Goal: Find specific page/section: Find specific page/section

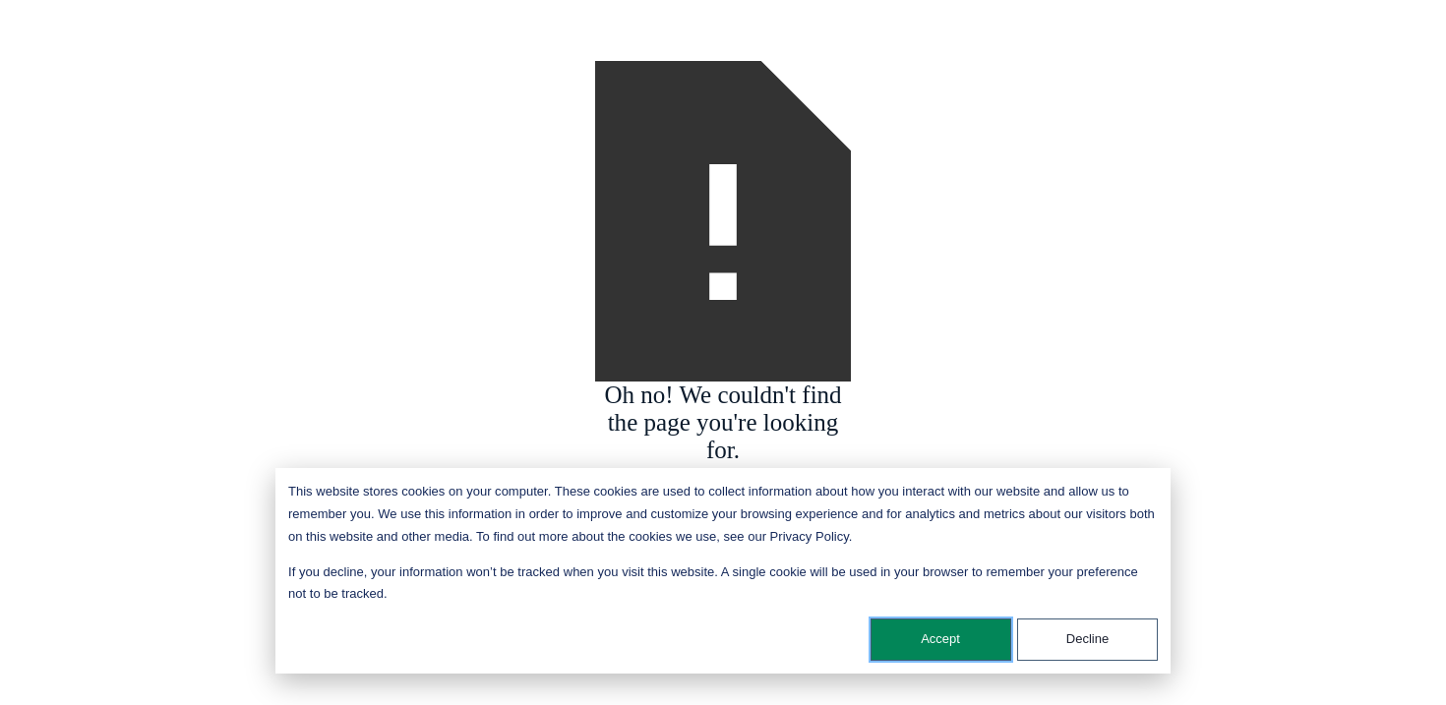
click at [961, 640] on button "Accept" at bounding box center [941, 640] width 141 height 42
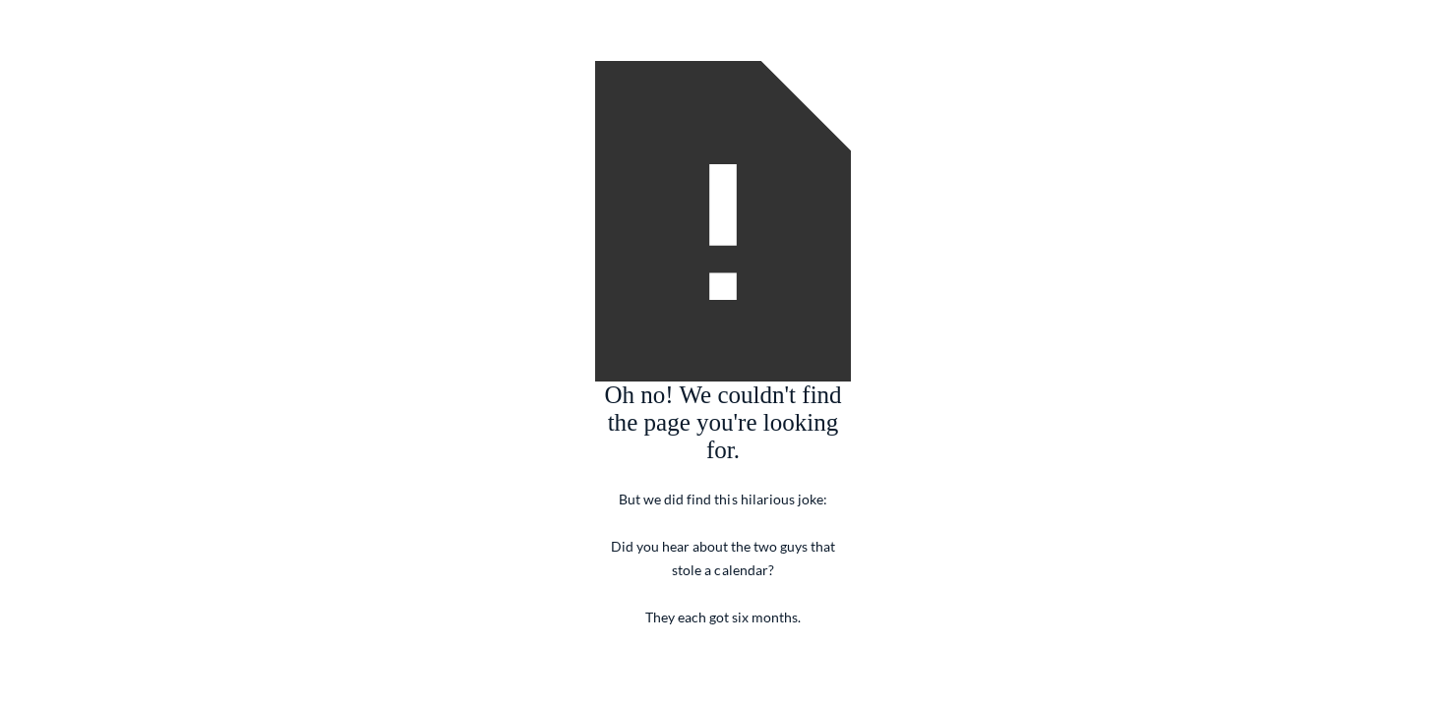
click at [795, 546] on p "But we did find this hilarious joke: ‍ Did you hear about the two guys that sto…" at bounding box center [723, 546] width 256 height 165
click at [775, 442] on h4 "Oh no! We couldn't find the page you're looking for." at bounding box center [723, 423] width 256 height 83
